Goal: Task Accomplishment & Management: Use online tool/utility

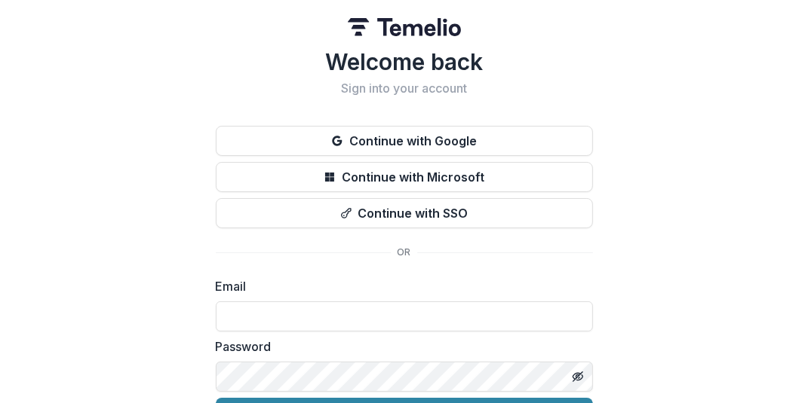
click at [375, 299] on div "Email" at bounding box center [404, 305] width 377 height 54
click at [374, 308] on input at bounding box center [404, 317] width 377 height 30
type input "**********"
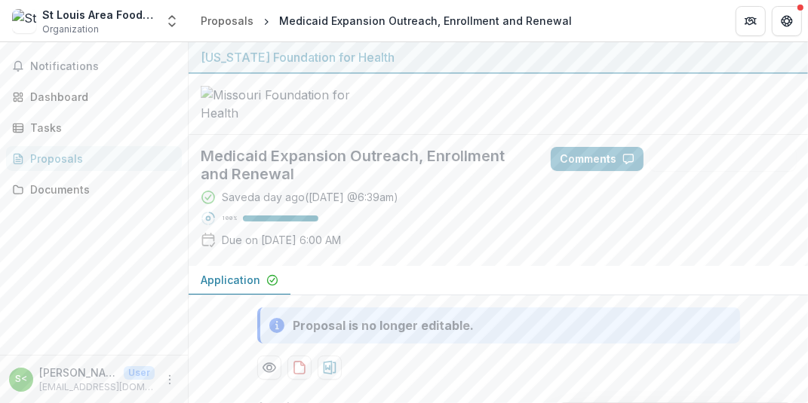
click at [781, 266] on div "Medicaid Expansion Outreach, Enrollment and Renewal Saved a day ago ( [DATE] @ …" at bounding box center [498, 200] width 619 height 131
click at [769, 266] on div "Medicaid Expansion Outreach, Enrollment and Renewal Saved a day ago ( [DATE] @ …" at bounding box center [498, 200] width 619 height 131
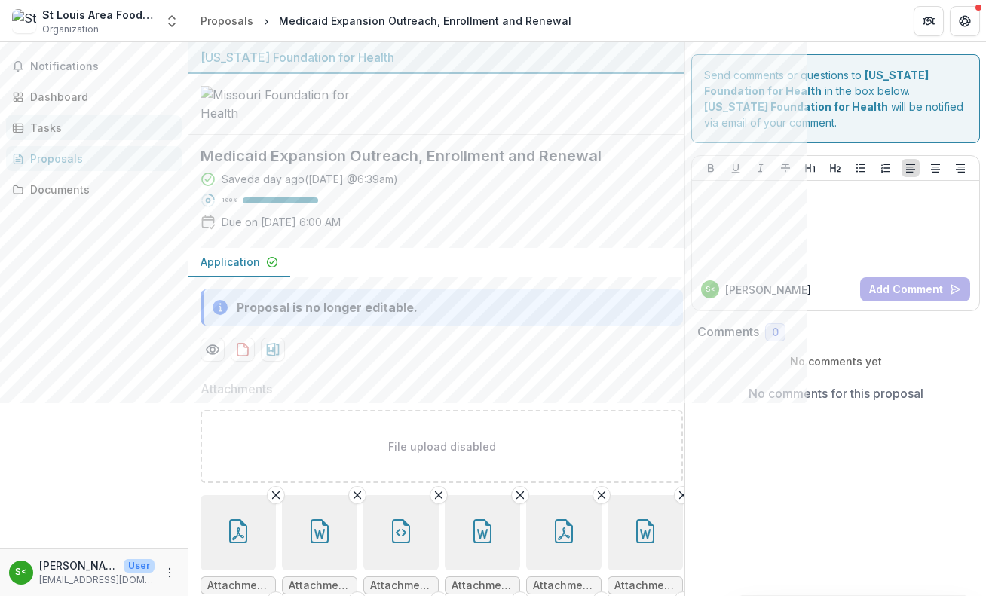
click at [50, 133] on div "Tasks" at bounding box center [100, 128] width 140 height 16
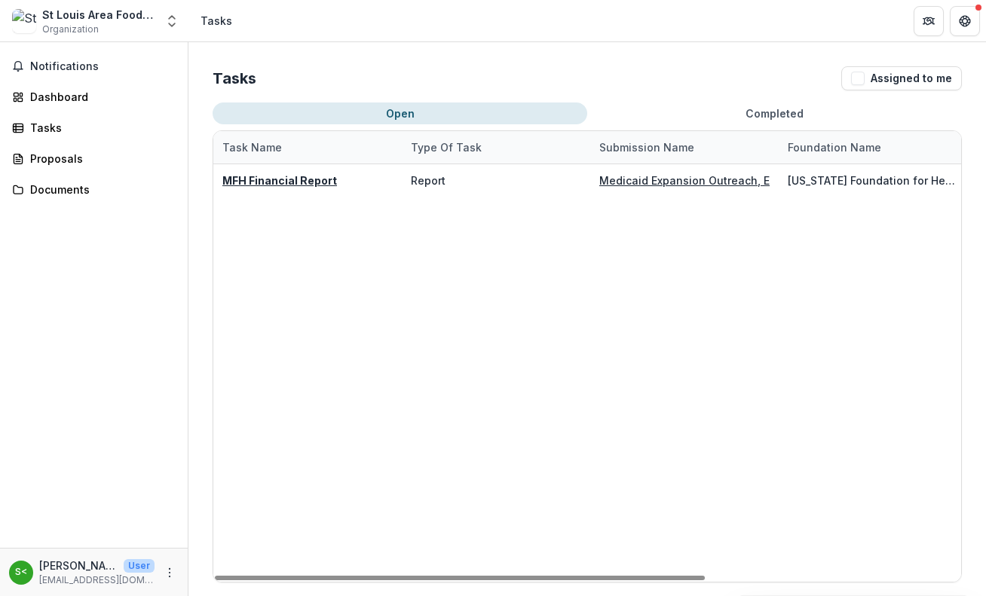
drag, startPoint x: 675, startPoint y: 575, endPoint x: 457, endPoint y: 587, distance: 218.2
click at [457, 403] on div at bounding box center [460, 578] width 490 height 5
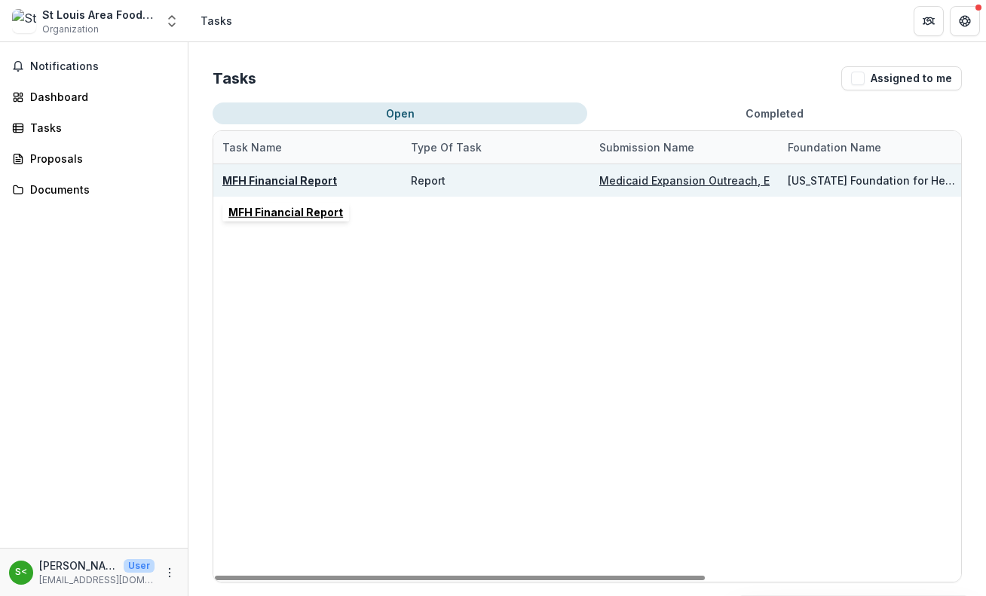
click at [290, 181] on u "MFH Financial Report" at bounding box center [279, 180] width 115 height 13
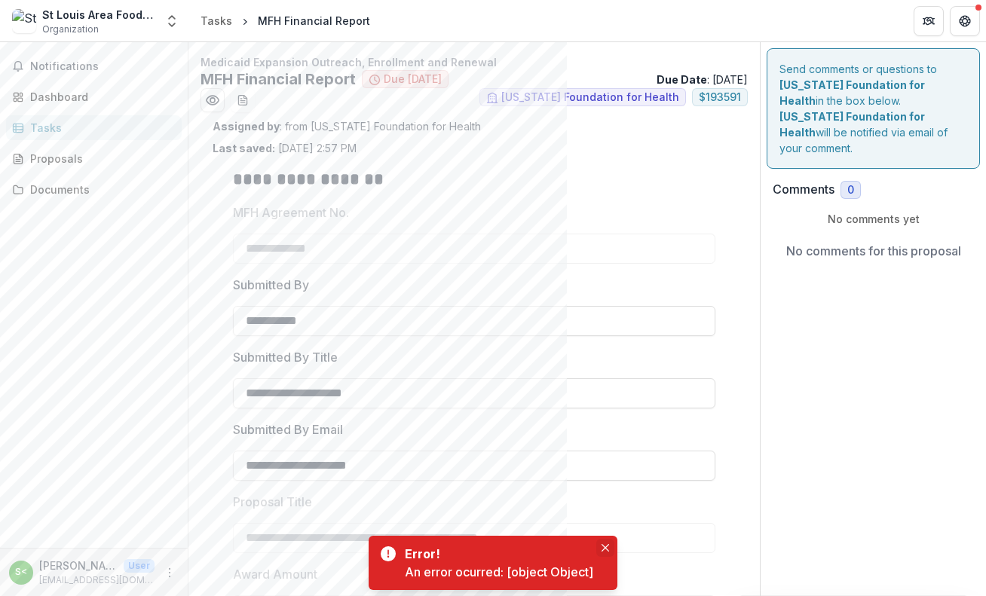
click at [607, 403] on icon "Close" at bounding box center [606, 548] width 8 height 8
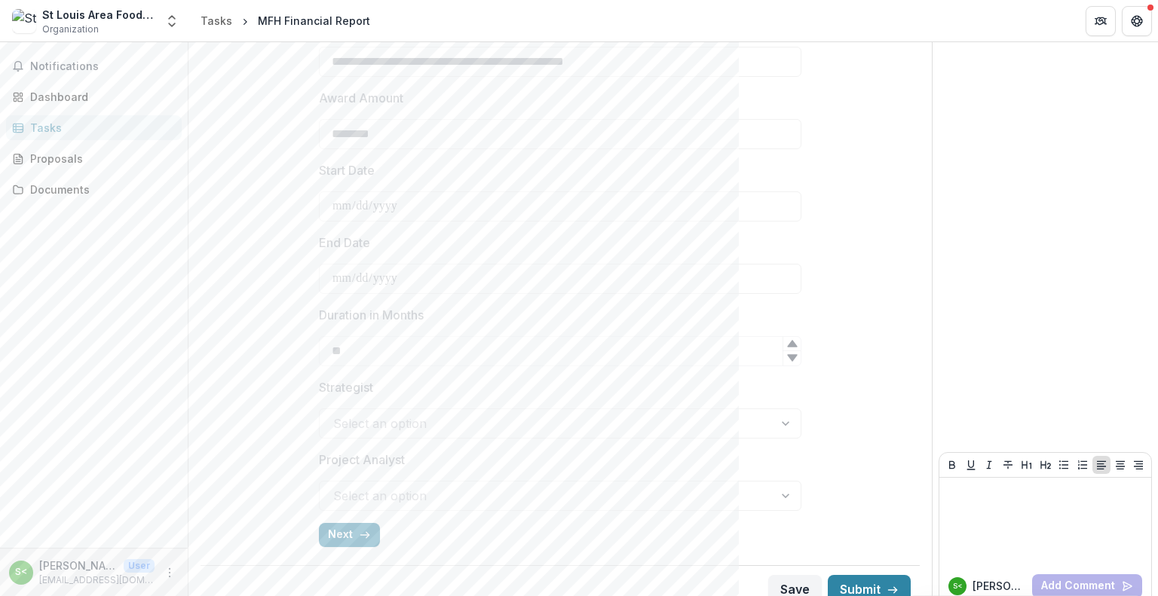
scroll to position [494, 0]
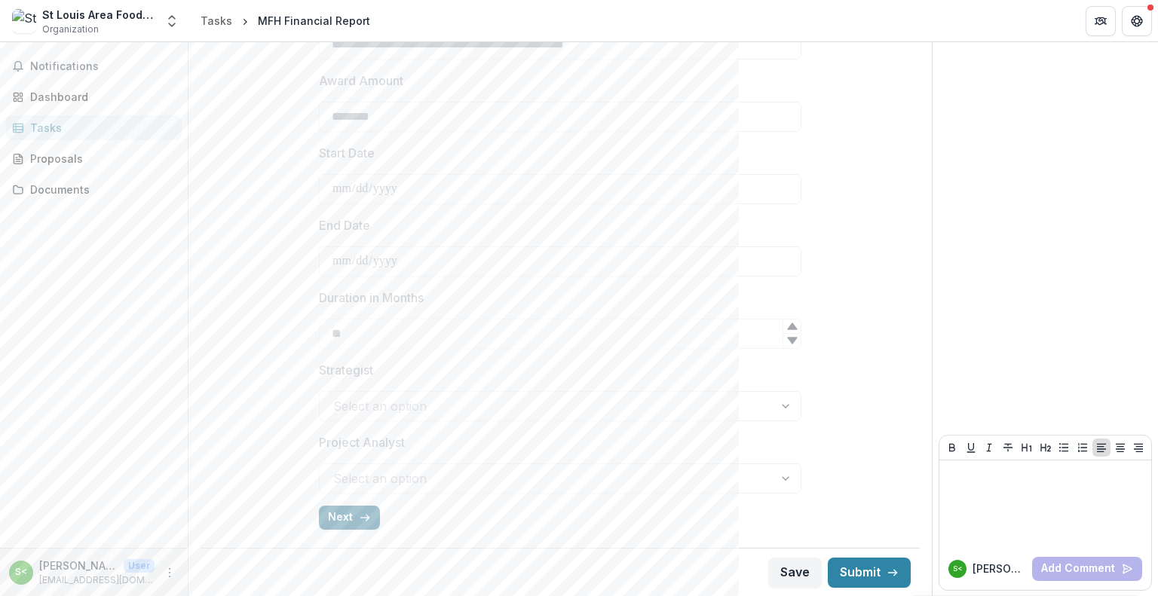
click at [325, 403] on button "Next" at bounding box center [349, 518] width 61 height 24
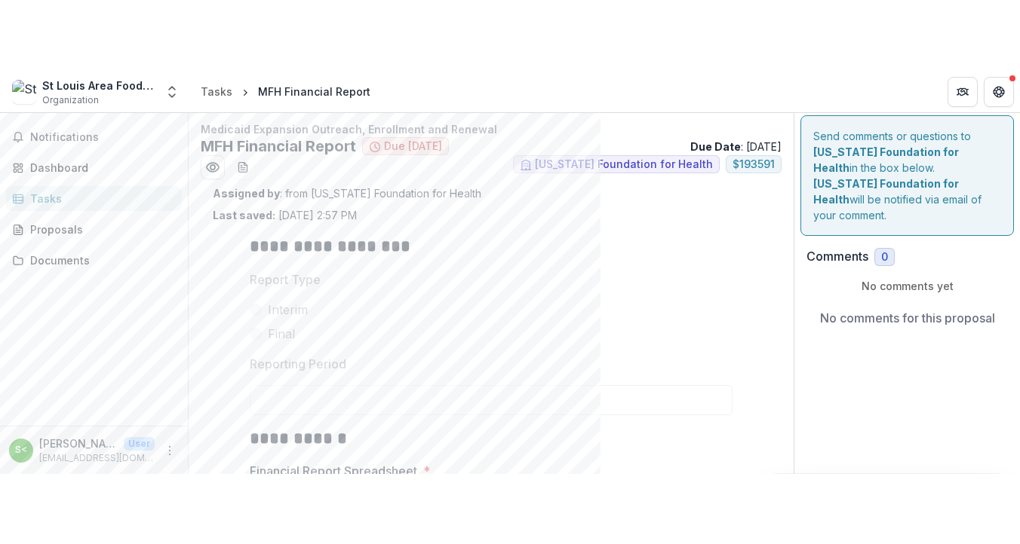
scroll to position [0, 0]
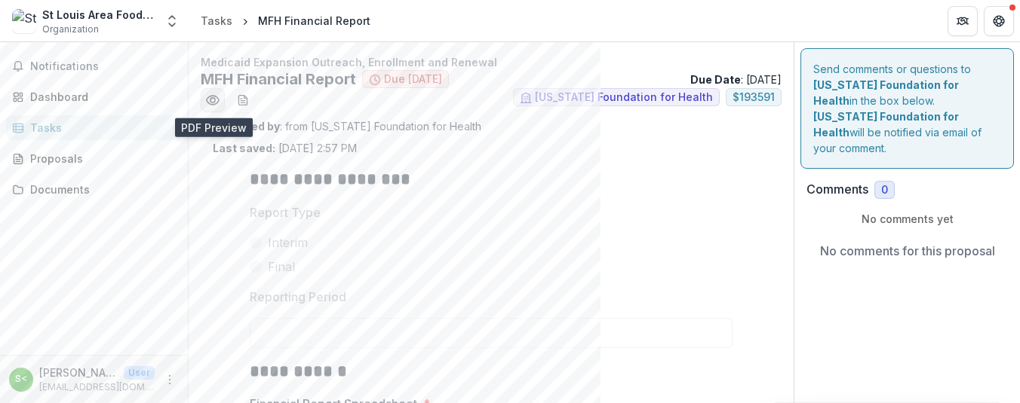
click at [211, 93] on icon "Preview 4143a4bf-90d6-41ac-8916-2a8111257faa.pdf" at bounding box center [212, 100] width 15 height 15
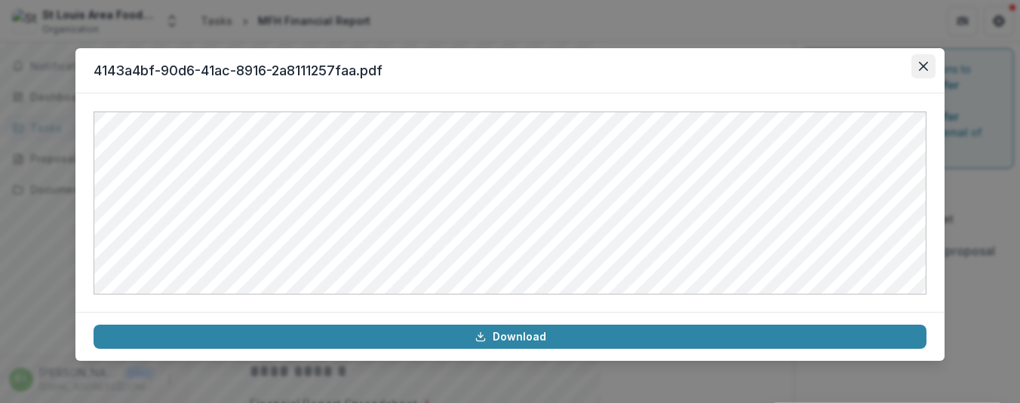
click at [807, 62] on icon "Close" at bounding box center [922, 66] width 9 height 9
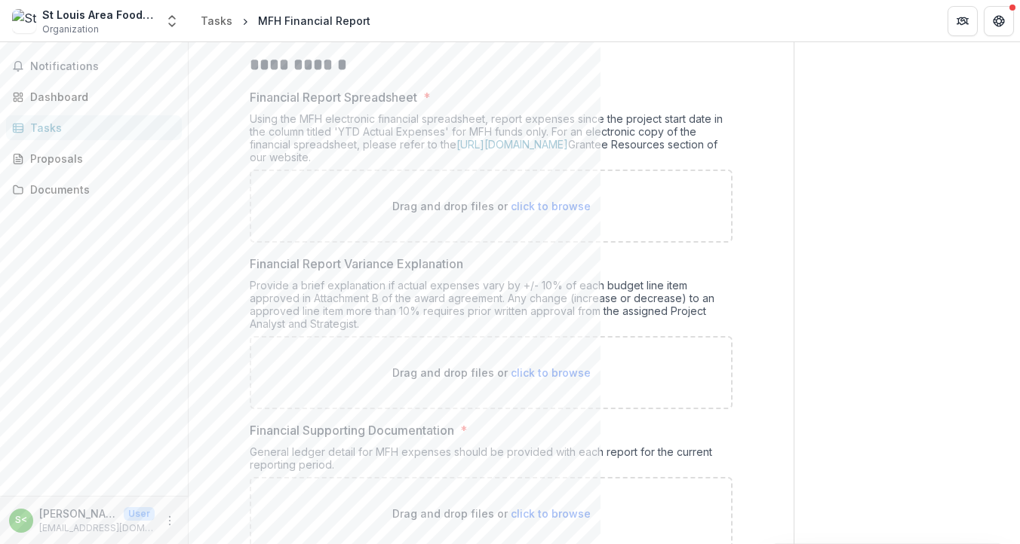
scroll to position [271, 0]
